Goal: Information Seeking & Learning: Find contact information

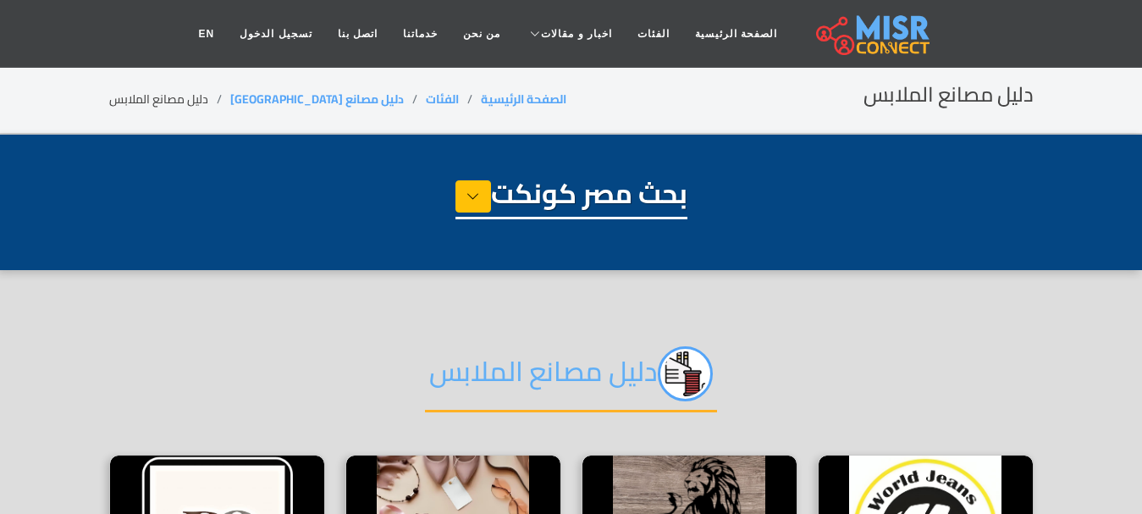
select select "**********"
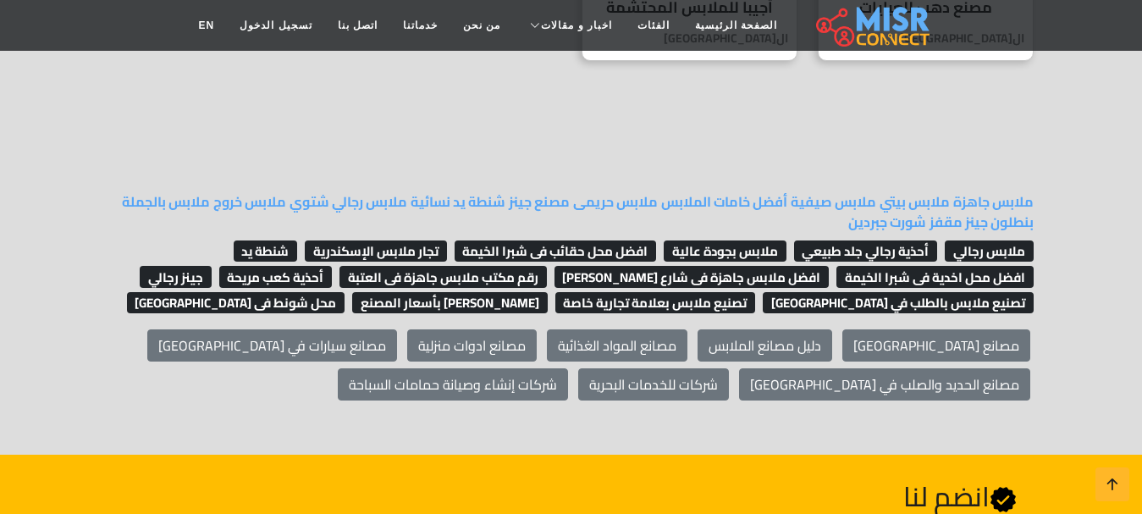
scroll to position [1524, 0]
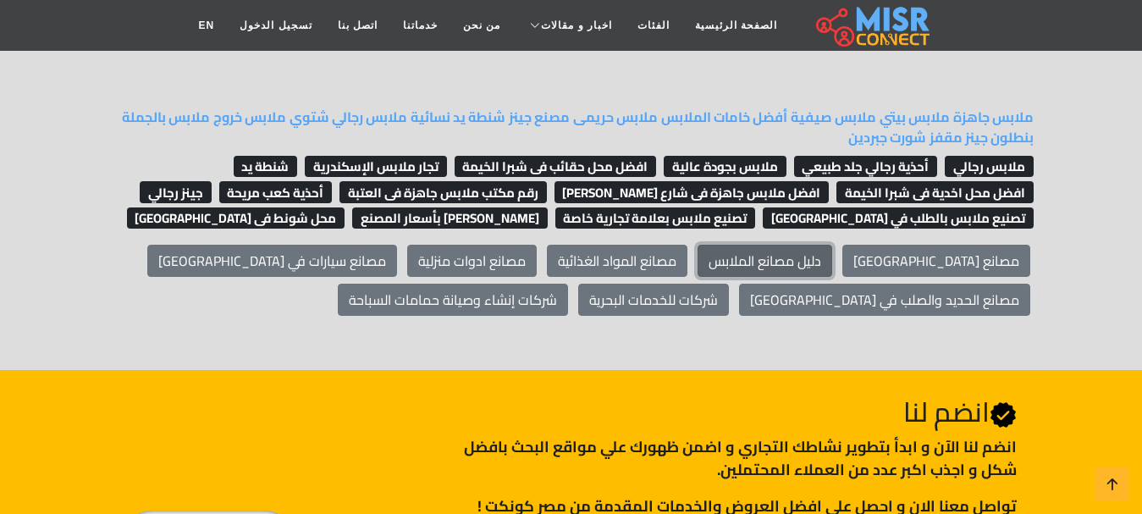
click at [832, 246] on link "دليل مصانع الملابس" at bounding box center [765, 261] width 135 height 32
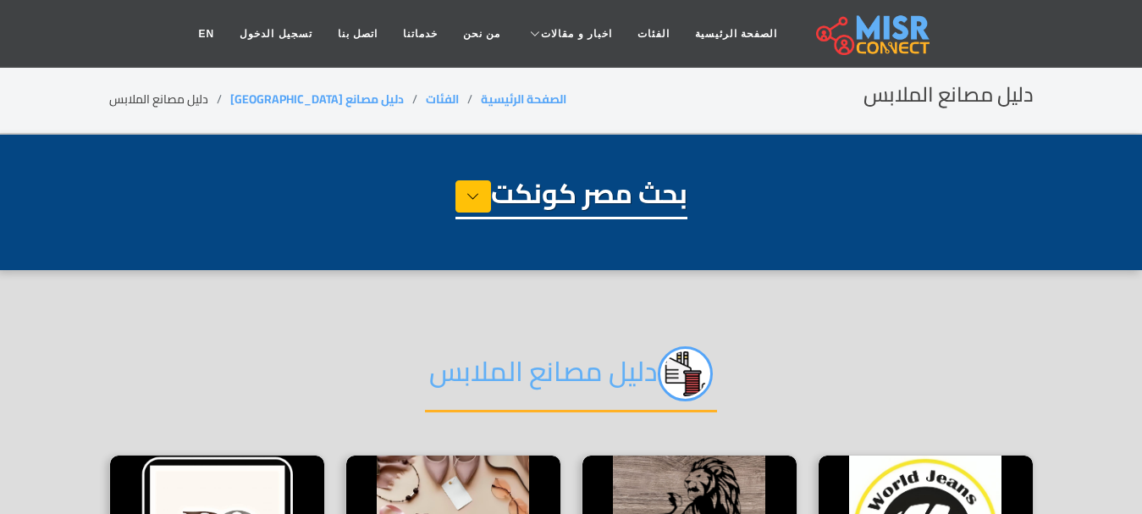
select select "**********"
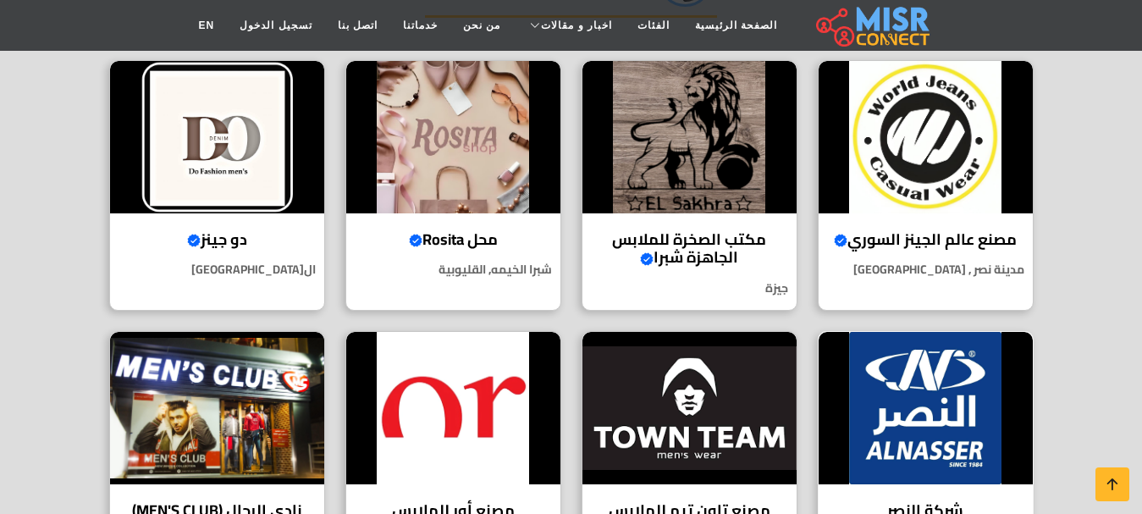
scroll to position [403, 0]
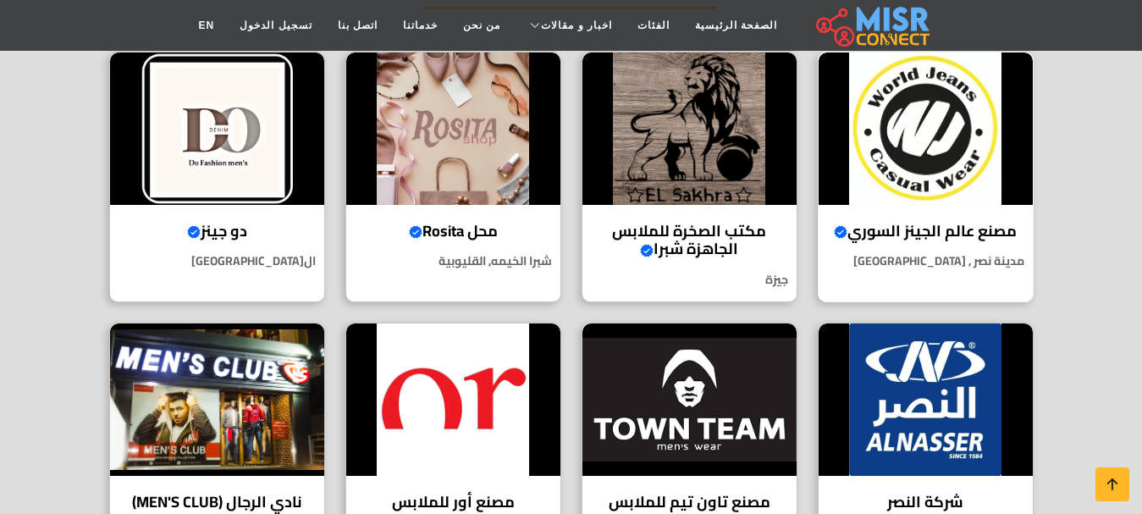
click at [922, 214] on div "مصنع عالم الجينز السوري Verified account جودة سورية تُلبس.. وثقة تُحكى! مدينة ن…" at bounding box center [926, 177] width 216 height 251
click at [705, 147] on img at bounding box center [689, 128] width 214 height 152
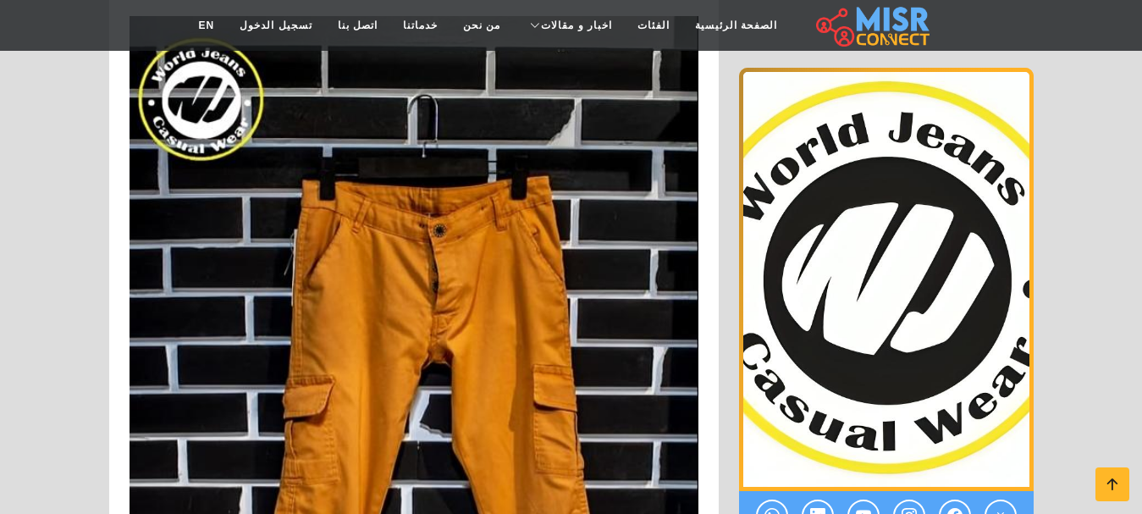
scroll to position [3979, 0]
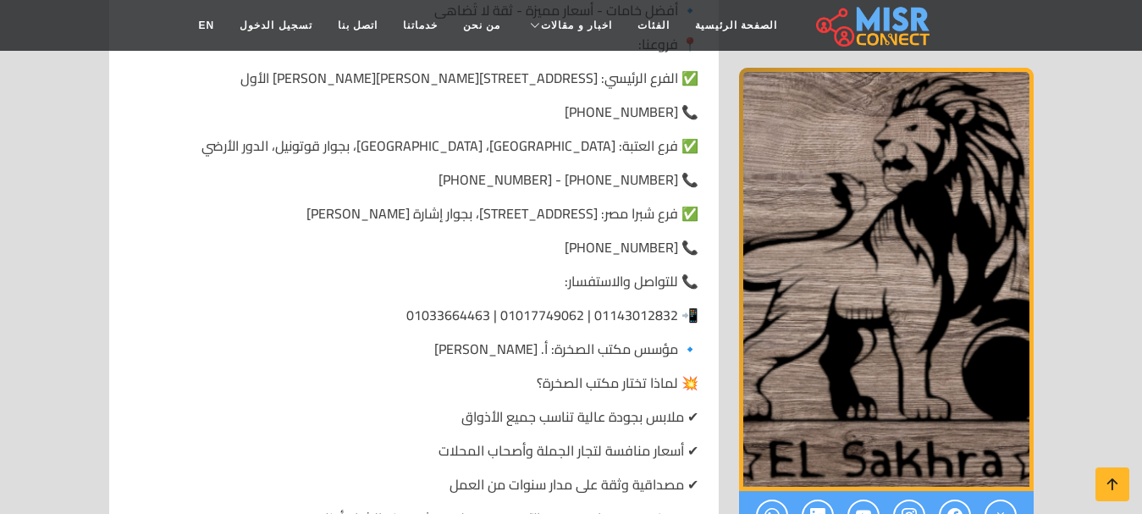
scroll to position [1101, 0]
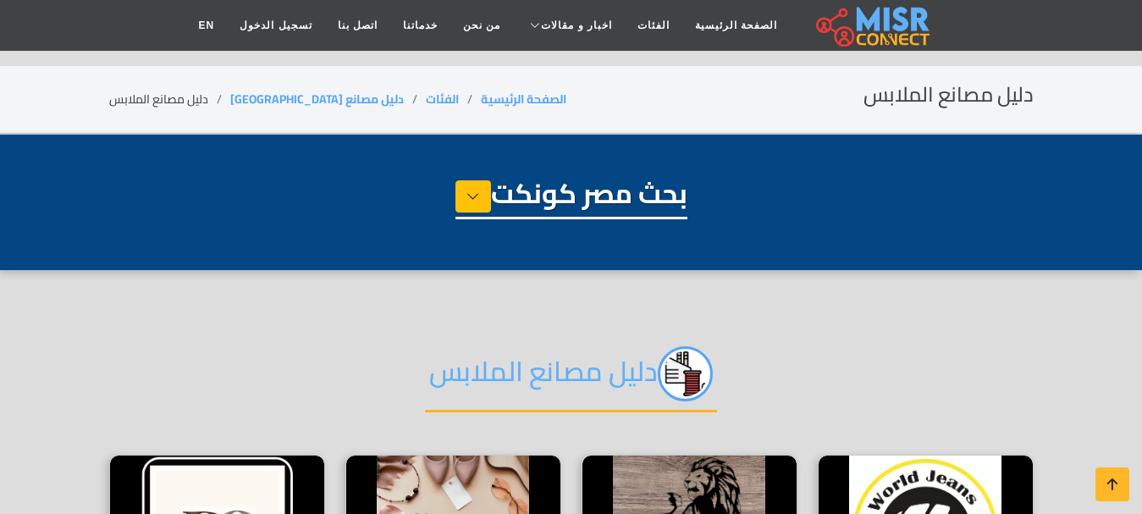
select select "**********"
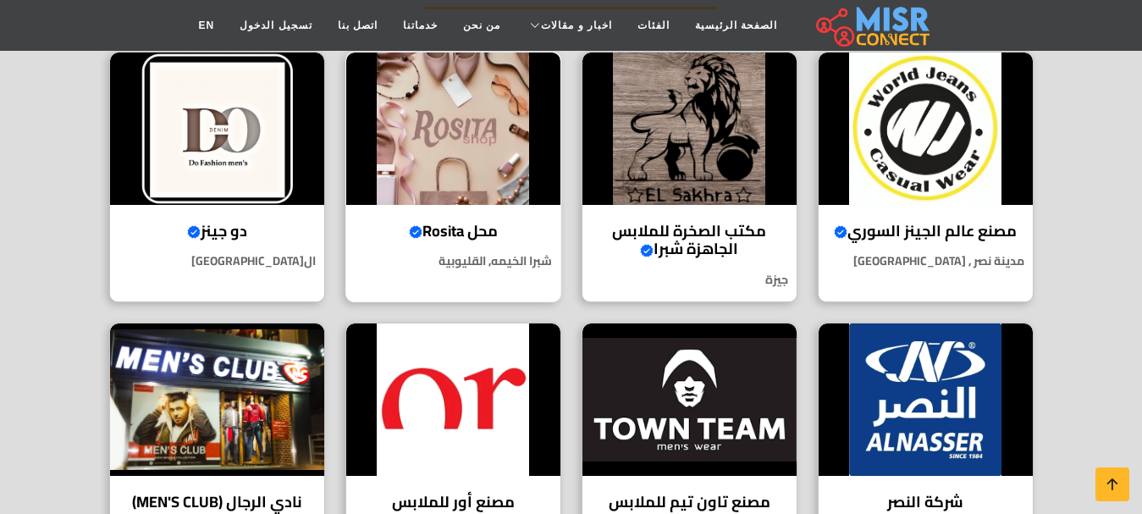
scroll to position [403, 0]
click at [188, 200] on img at bounding box center [217, 128] width 214 height 152
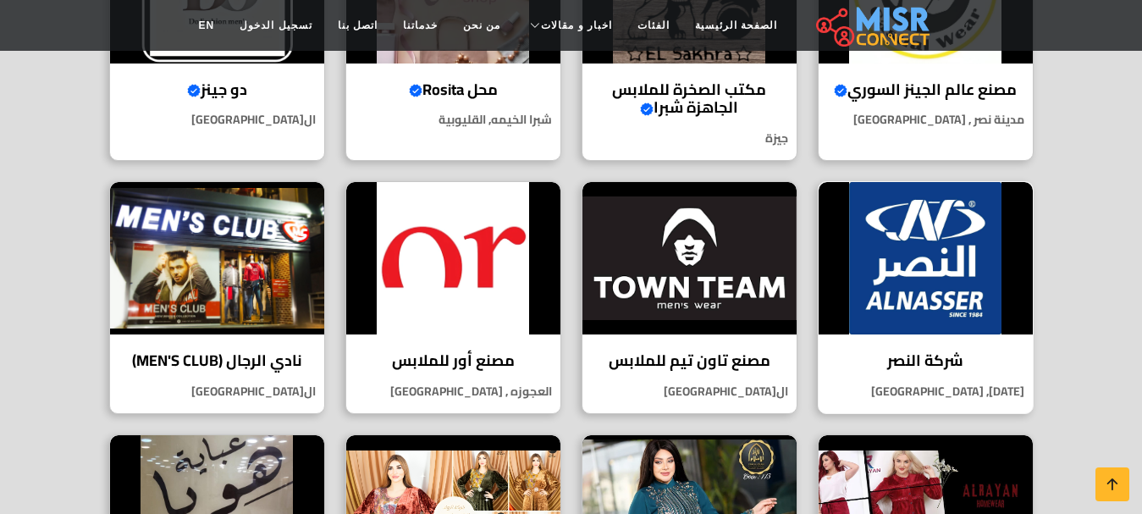
scroll to position [572, 0]
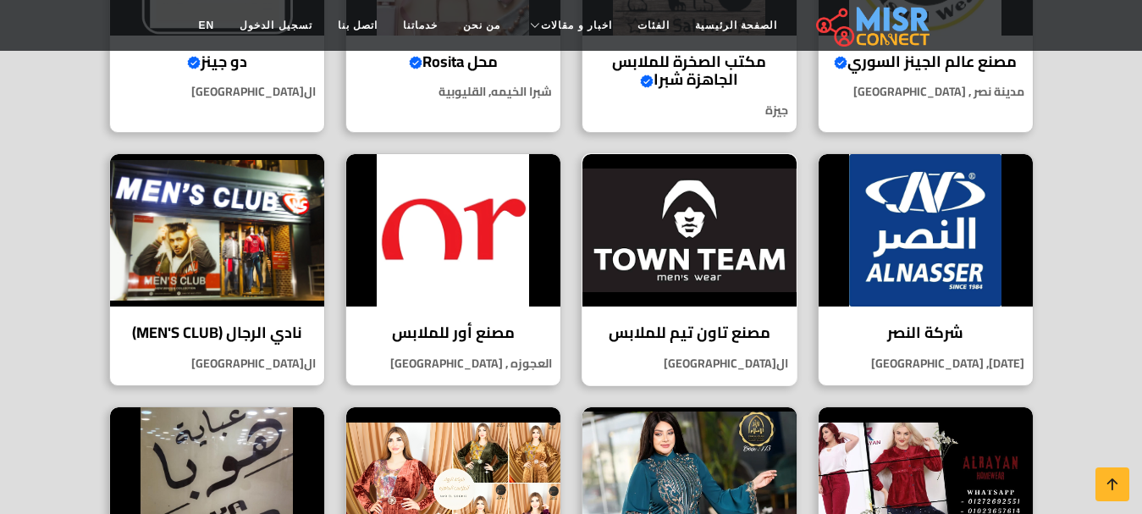
click at [687, 231] on img at bounding box center [689, 230] width 214 height 152
click at [429, 236] on img at bounding box center [453, 230] width 214 height 152
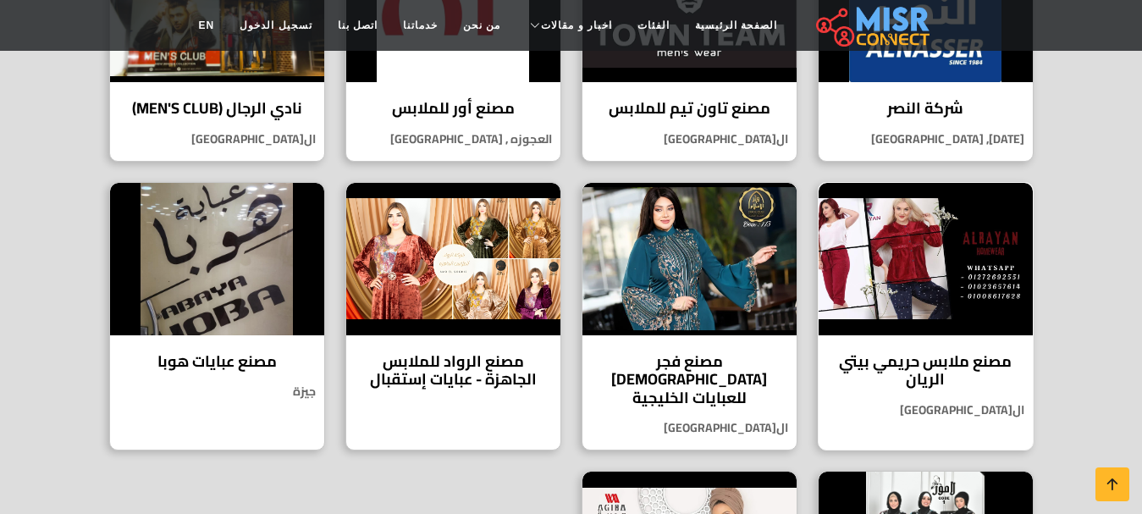
scroll to position [826, 0]
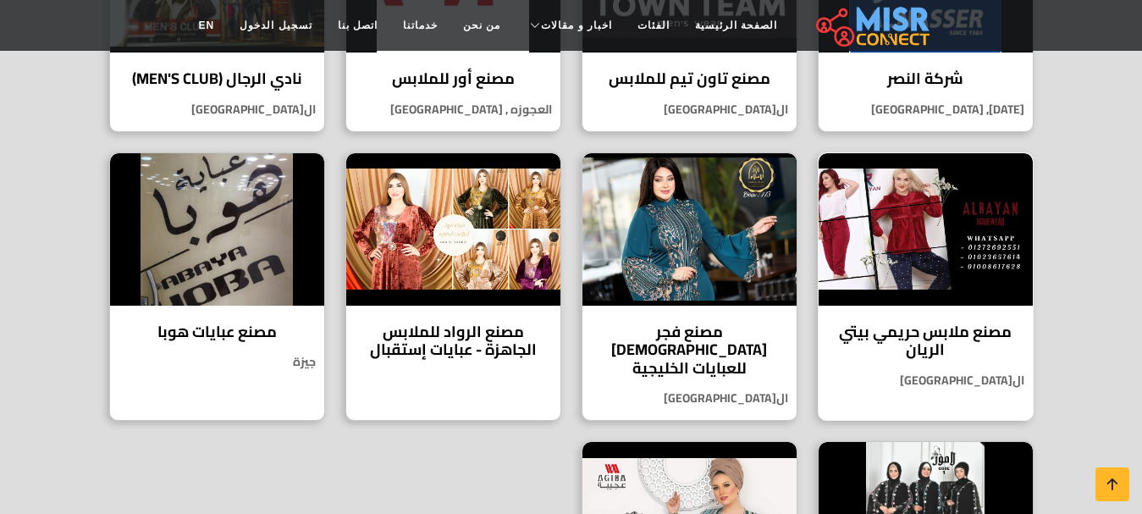
click at [945, 283] on img at bounding box center [926, 229] width 214 height 152
click at [748, 284] on img at bounding box center [689, 229] width 214 height 152
click at [488, 276] on img at bounding box center [453, 229] width 214 height 152
click at [235, 259] on img at bounding box center [217, 229] width 214 height 152
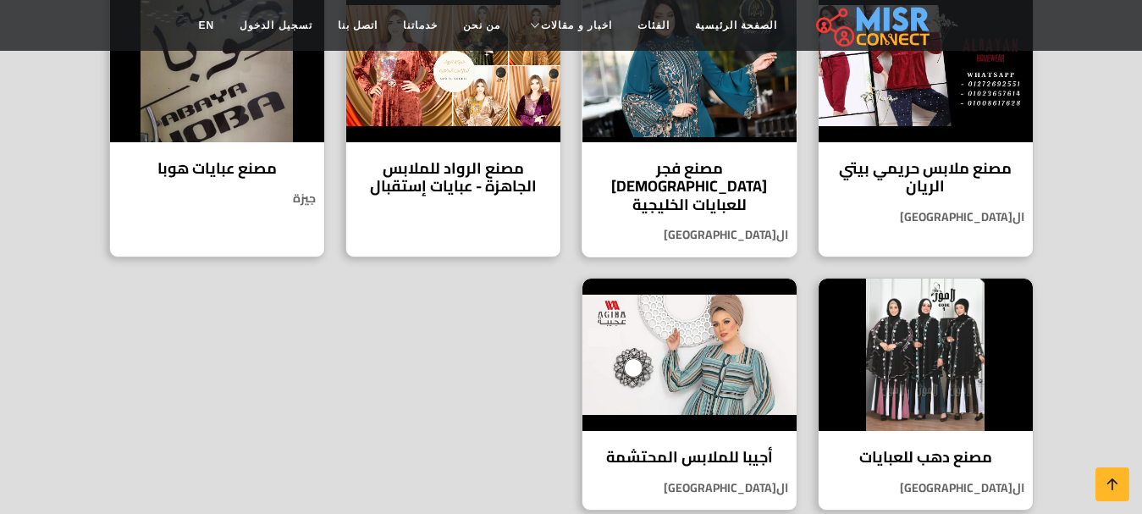
scroll to position [996, 0]
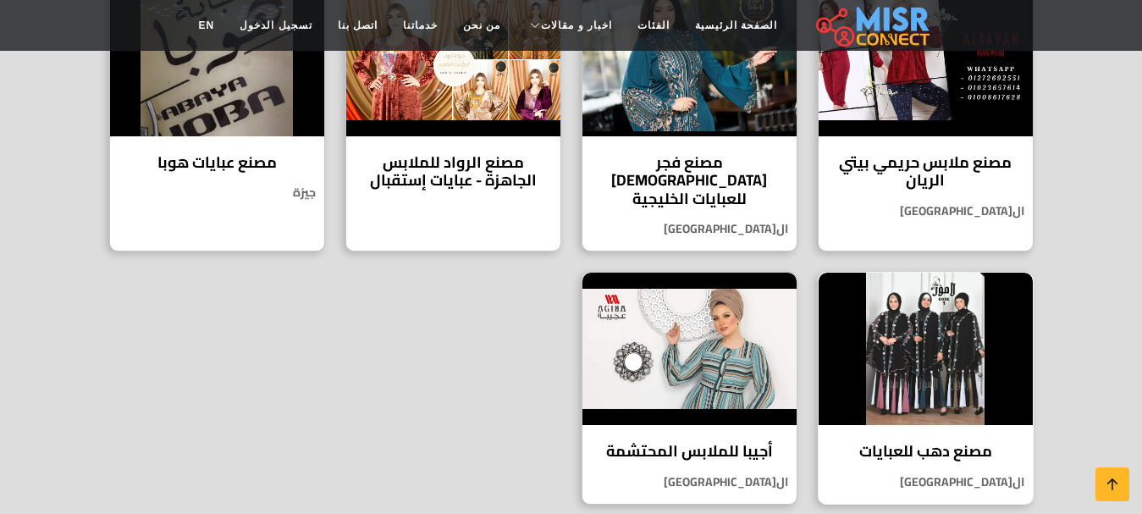
click at [983, 352] on img at bounding box center [926, 349] width 214 height 152
click at [735, 345] on img at bounding box center [689, 349] width 214 height 152
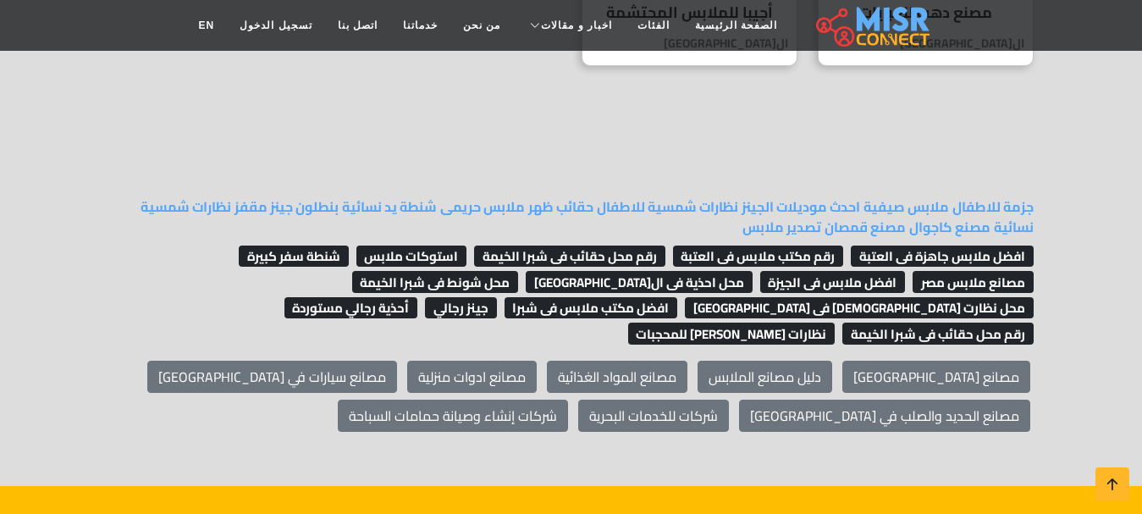
scroll to position [1419, 0]
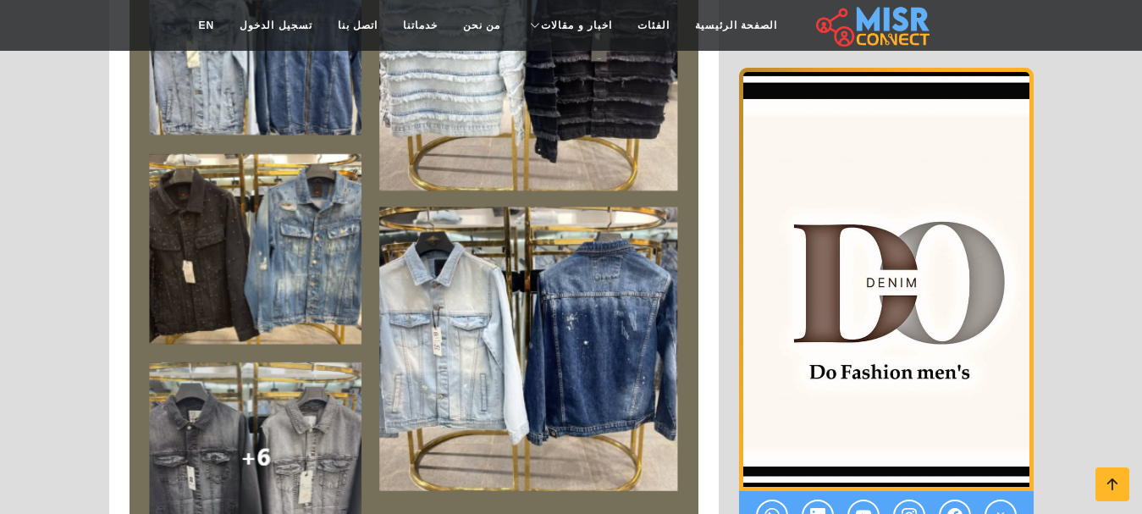
scroll to position [2032, 0]
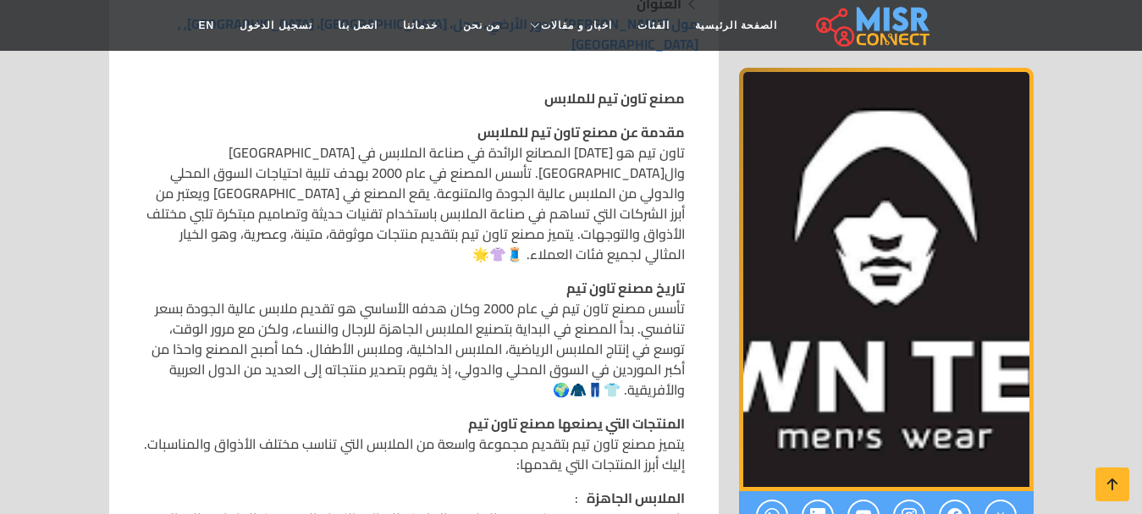
scroll to position [339, 0]
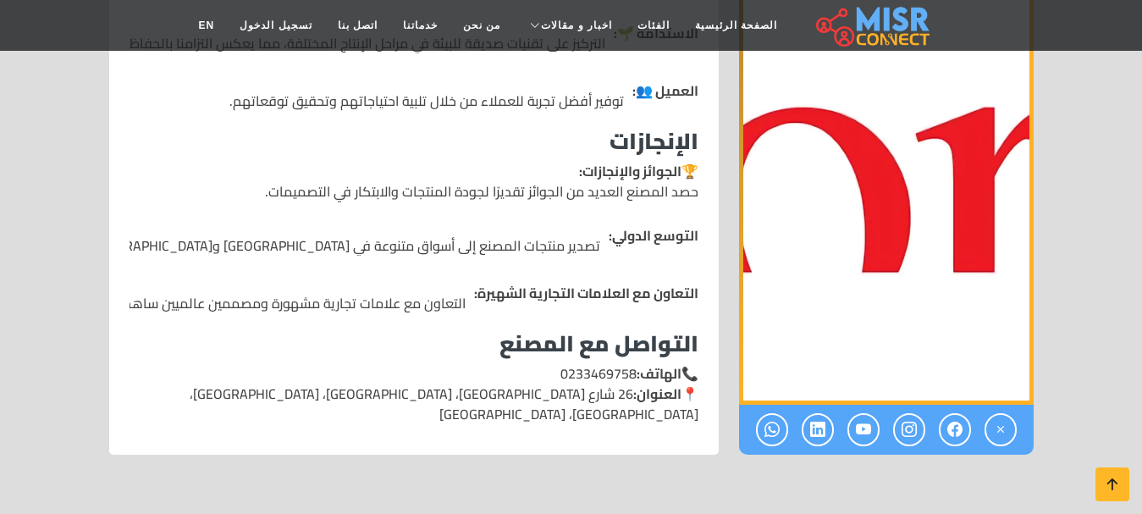
scroll to position [2540, 0]
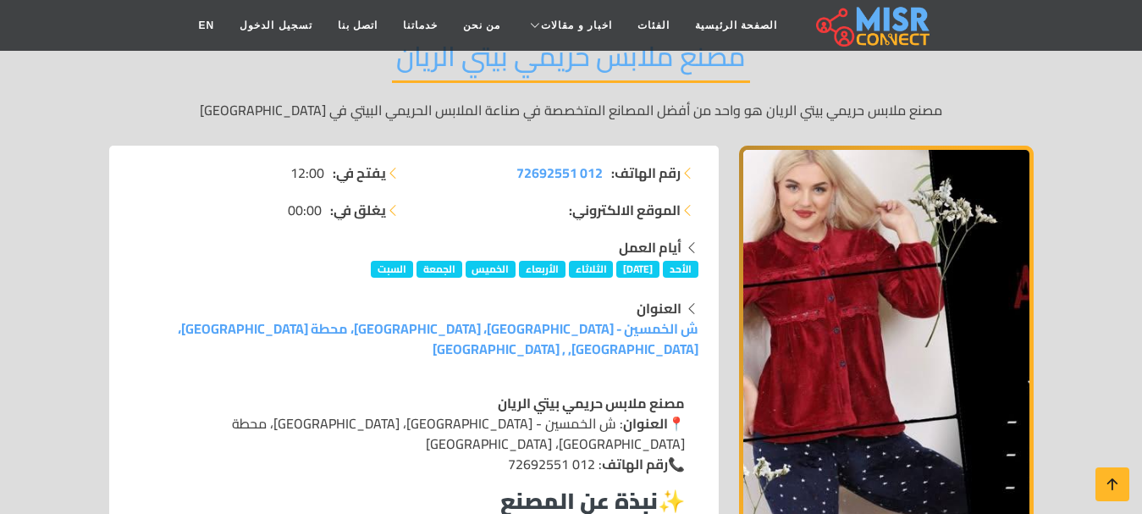
scroll to position [169, 0]
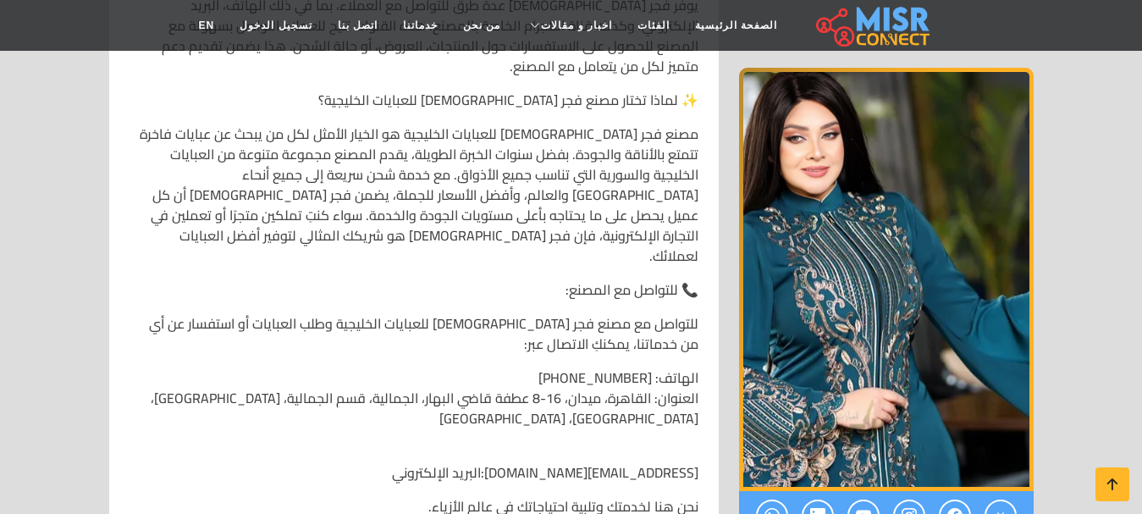
scroll to position [2201, 0]
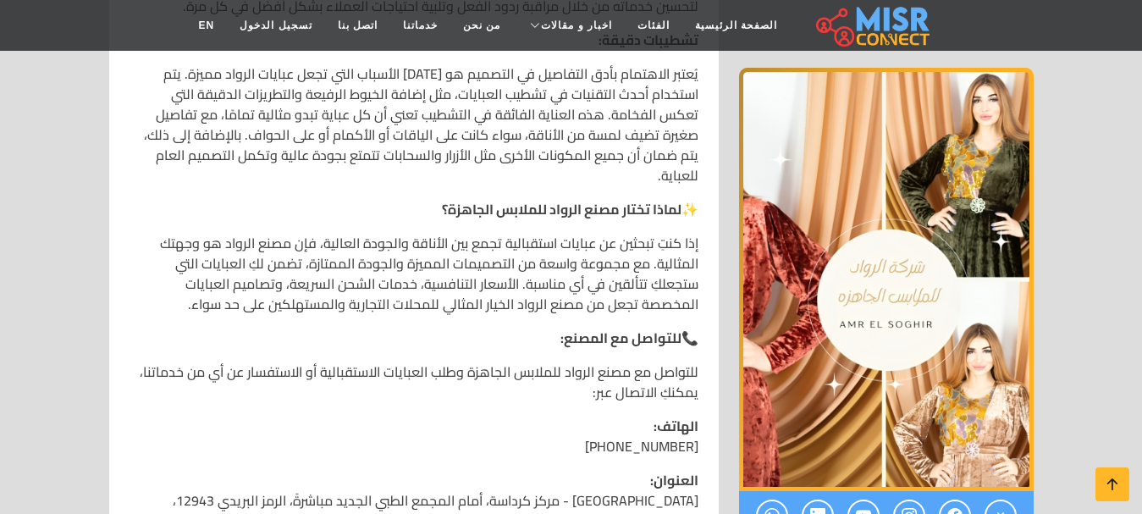
scroll to position [2540, 0]
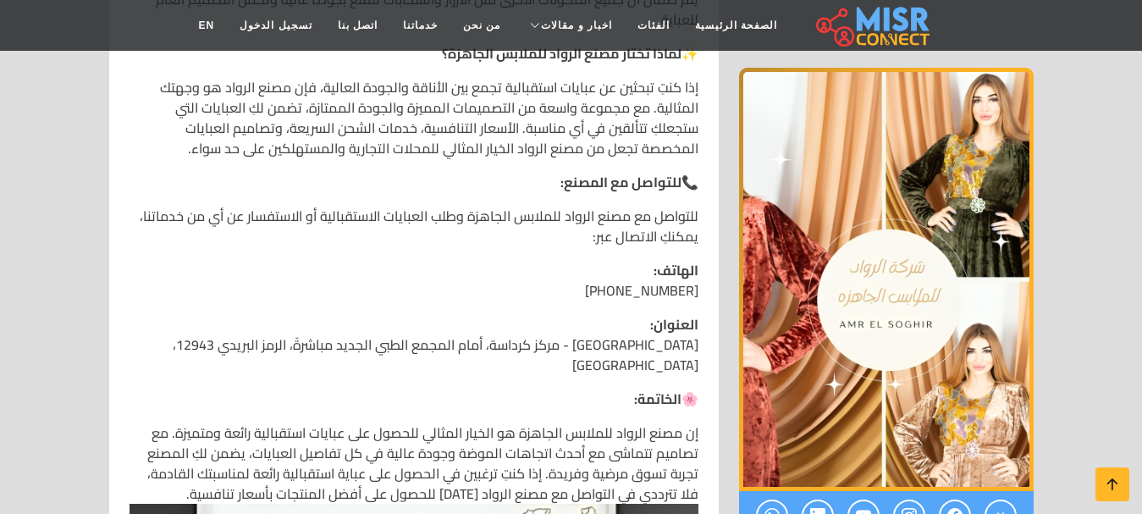
drag, startPoint x: 593, startPoint y: 254, endPoint x: 693, endPoint y: 250, distance: 100.0
click at [693, 260] on p "الهاتف: +20 11 55813184" at bounding box center [414, 280] width 569 height 41
copy p "20 11 55813184"
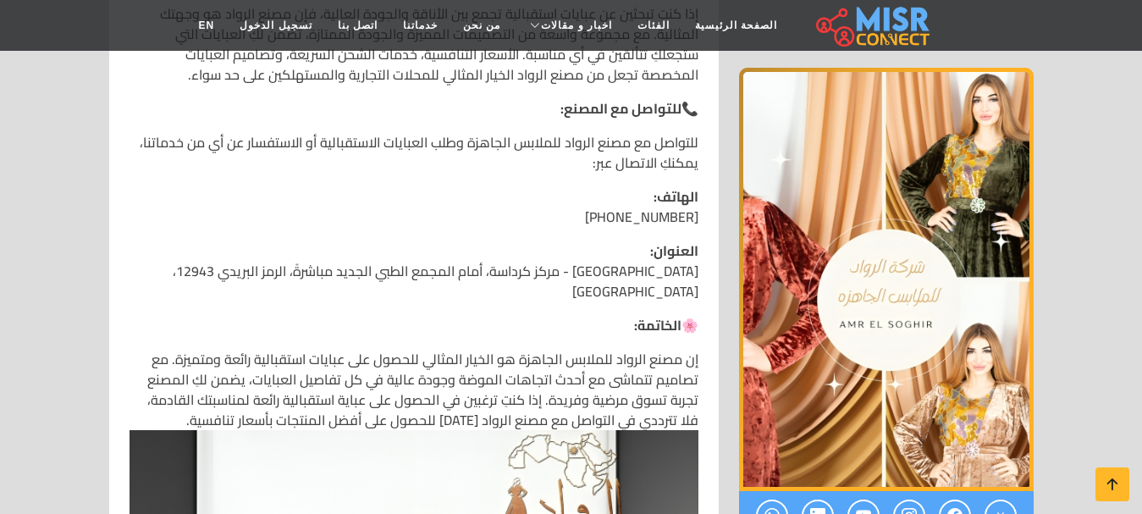
scroll to position [2709, 0]
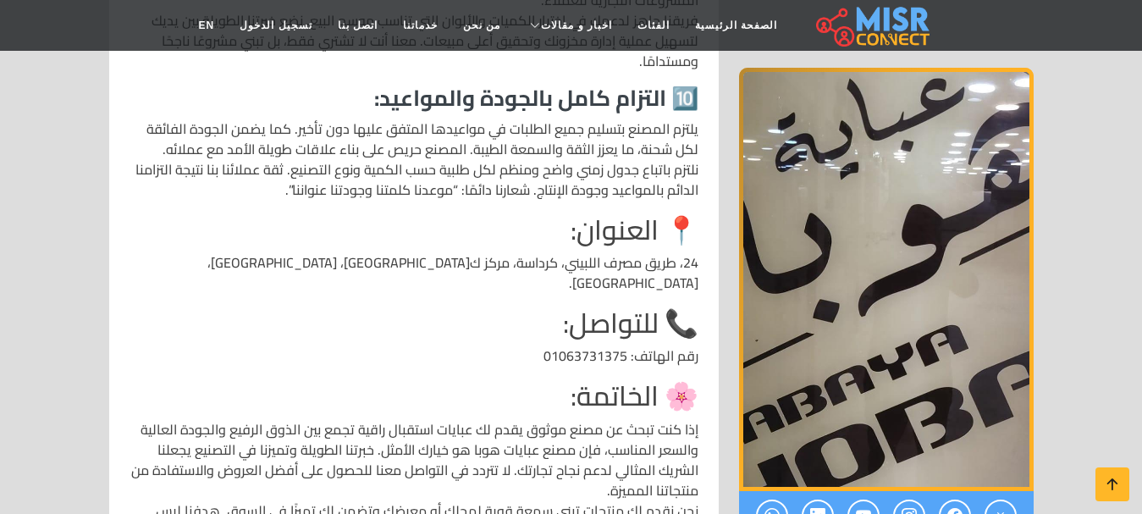
scroll to position [2540, 0]
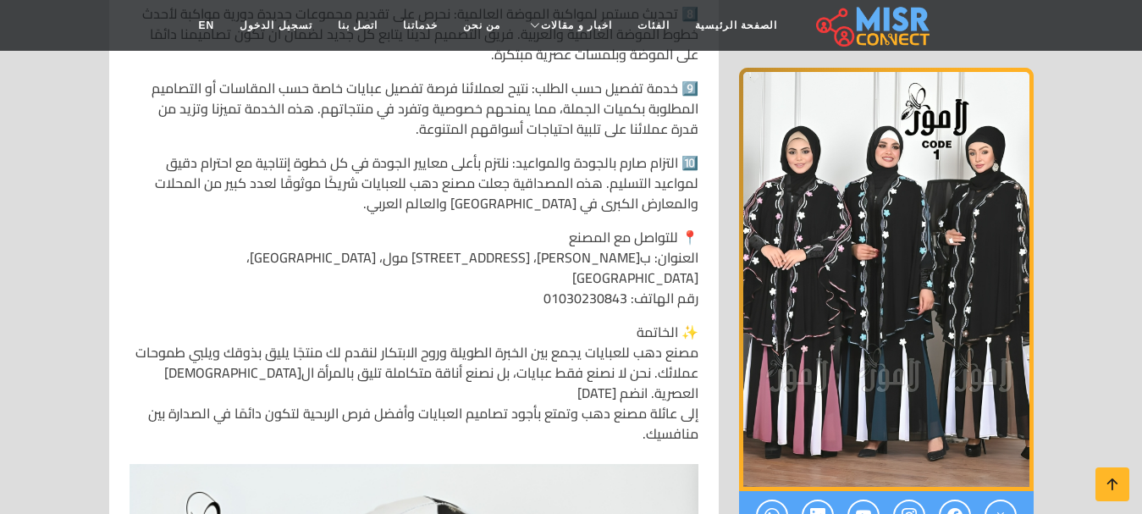
scroll to position [1693, 0]
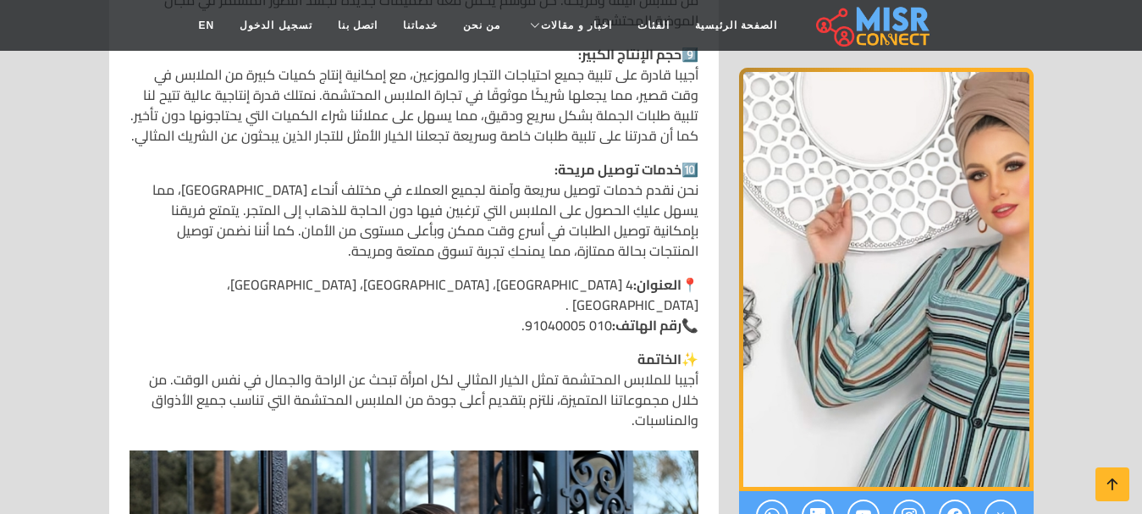
scroll to position [2117, 0]
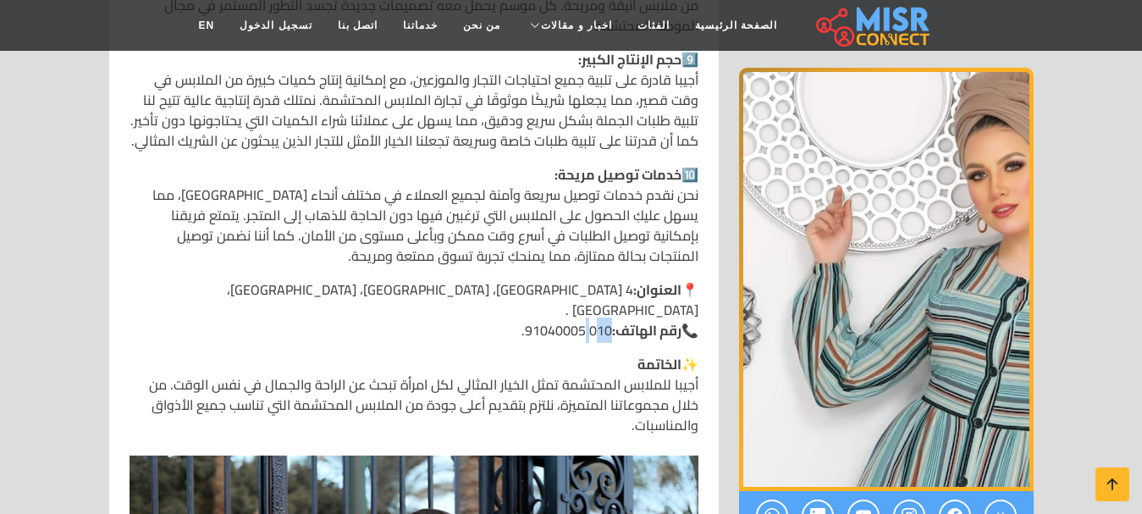
drag, startPoint x: 602, startPoint y: 252, endPoint x: 581, endPoint y: 246, distance: 22.2
click at [581, 279] on p "📍 العنوان: [STREET_ADDRESS] . 📞 رقم الهاتف: 010 91040005." at bounding box center [414, 309] width 569 height 61
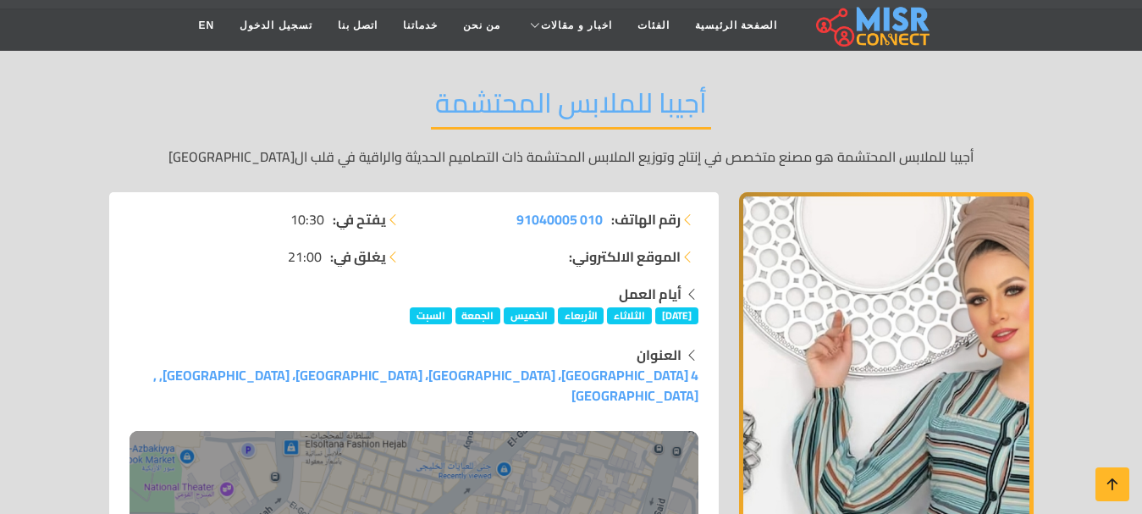
scroll to position [85, 0]
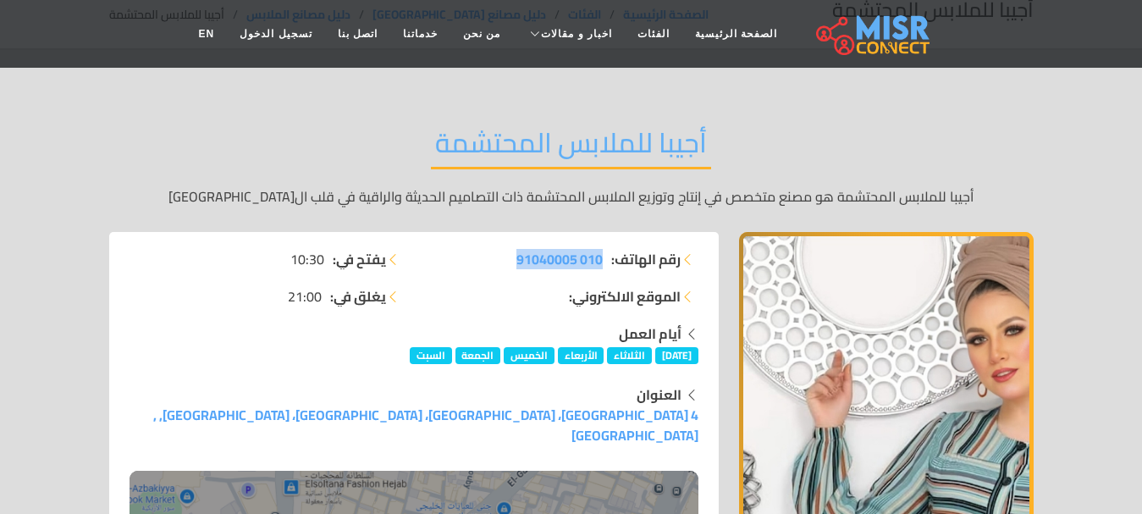
drag, startPoint x: 604, startPoint y: 254, endPoint x: 506, endPoint y: 243, distance: 98.8
copy span "010 91040005"
